Goal: Task Accomplishment & Management: Use online tool/utility

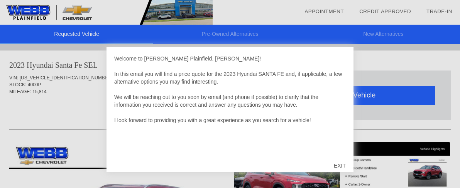
click at [337, 167] on div "EXIT" at bounding box center [339, 165] width 27 height 23
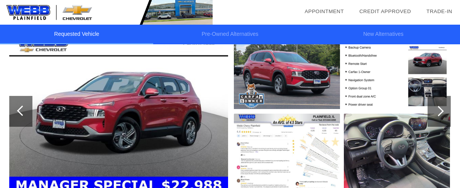
scroll to position [105, 0]
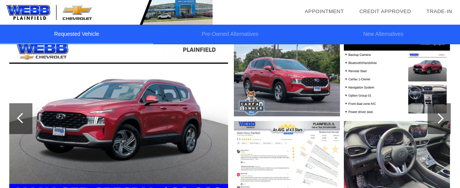
click at [439, 121] on div at bounding box center [439, 119] width 10 height 10
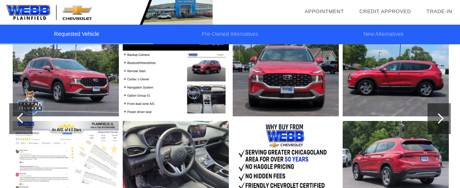
click at [439, 121] on div at bounding box center [439, 119] width 10 height 10
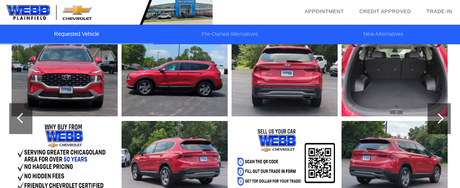
click at [439, 121] on div at bounding box center [439, 119] width 10 height 10
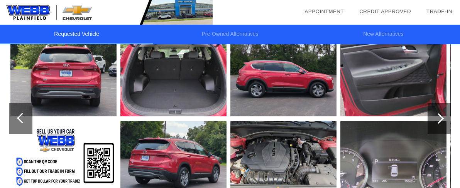
click at [439, 121] on div at bounding box center [439, 119] width 10 height 10
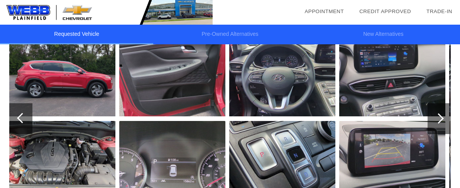
click at [440, 119] on div at bounding box center [439, 119] width 10 height 10
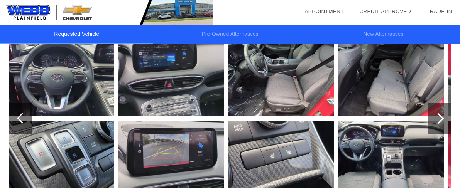
click at [440, 119] on div at bounding box center [439, 119] width 10 height 10
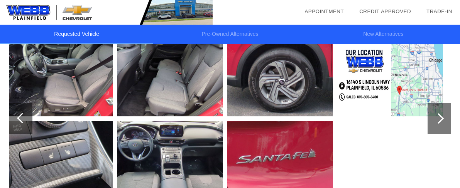
click at [440, 119] on div at bounding box center [439, 119] width 10 height 10
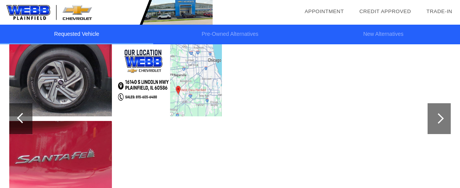
click at [440, 119] on div at bounding box center [439, 119] width 10 height 10
click at [20, 115] on div at bounding box center [22, 118] width 10 height 10
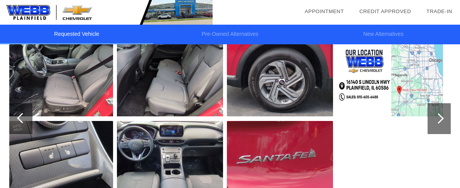
click at [20, 115] on div at bounding box center [22, 118] width 10 height 10
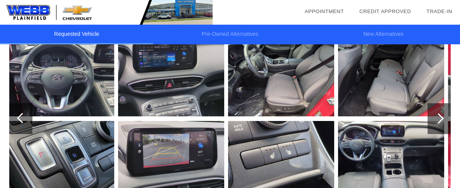
click at [20, 118] on div at bounding box center [22, 118] width 10 height 10
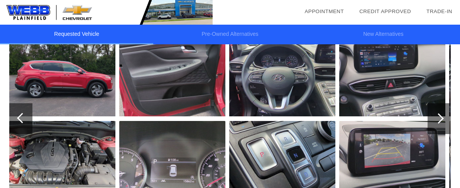
click at [20, 118] on div at bounding box center [22, 118] width 10 height 10
